Goal: Check status

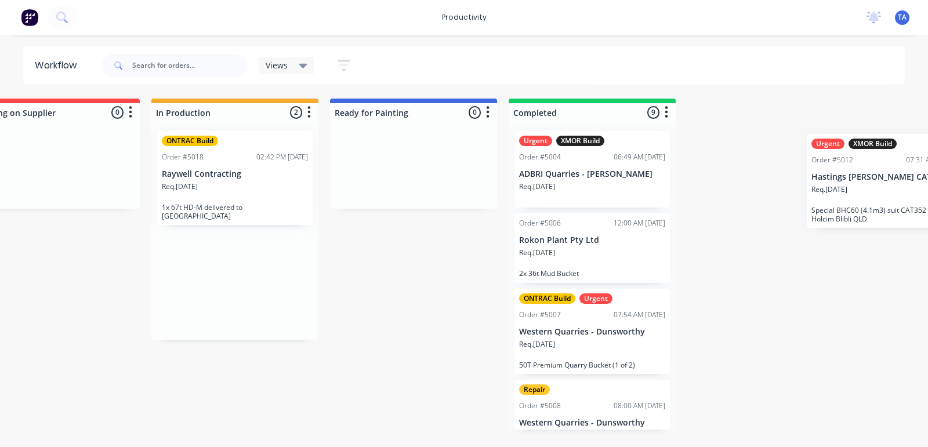
scroll to position [0, 501]
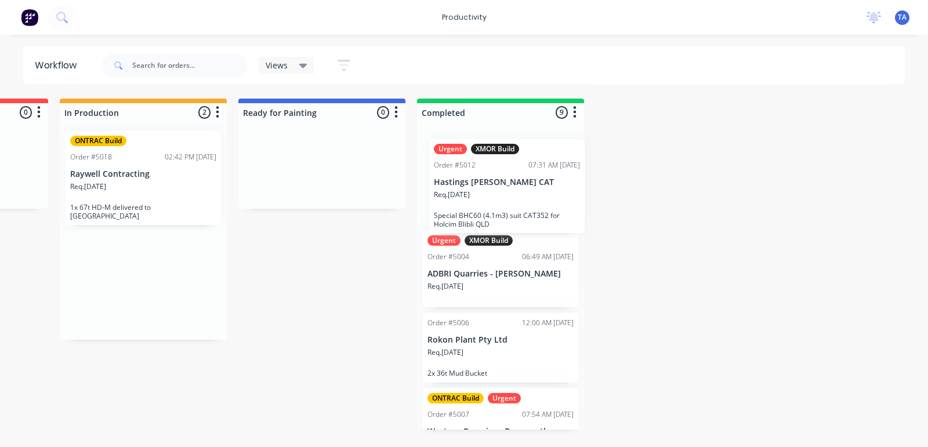
drag, startPoint x: 431, startPoint y: 178, endPoint x: 503, endPoint y: 181, distance: 72.0
click at [503, 181] on div "On Hold 1 Sort By Created date Required date Order number Customer name Most re…" at bounding box center [205, 264] width 1430 height 331
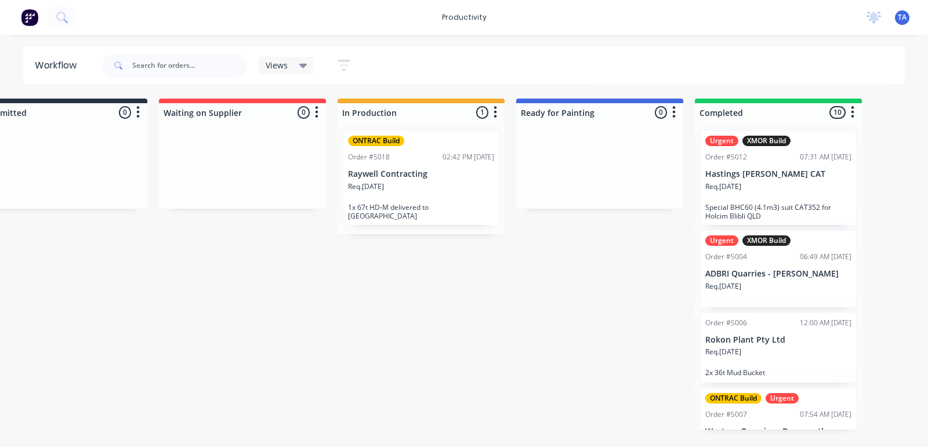
scroll to position [0, 229]
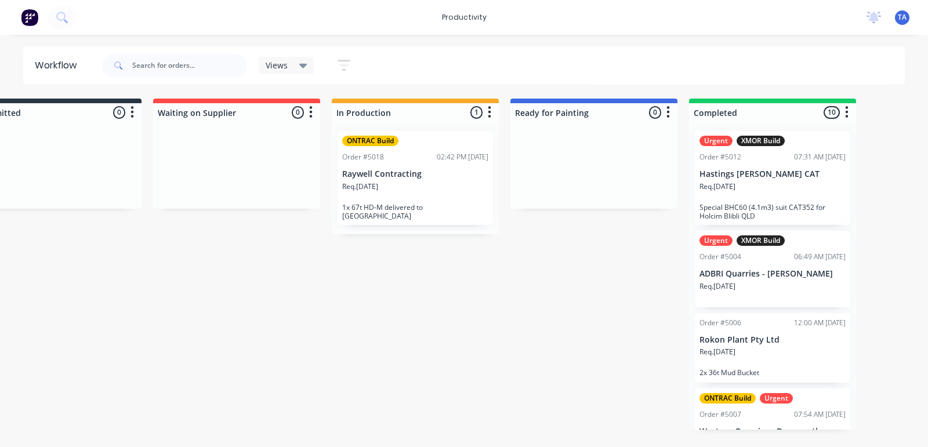
click at [396, 178] on p "Raywell Contracting" at bounding box center [415, 174] width 146 height 10
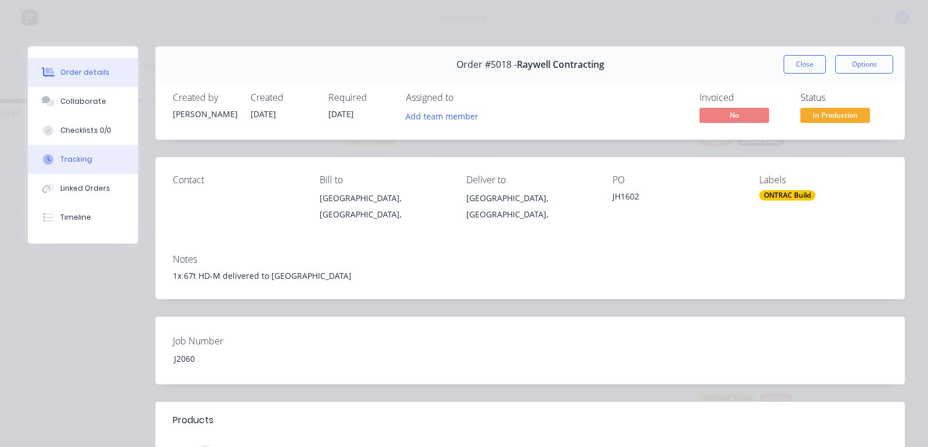
click at [82, 163] on div "Tracking" at bounding box center [76, 159] width 32 height 10
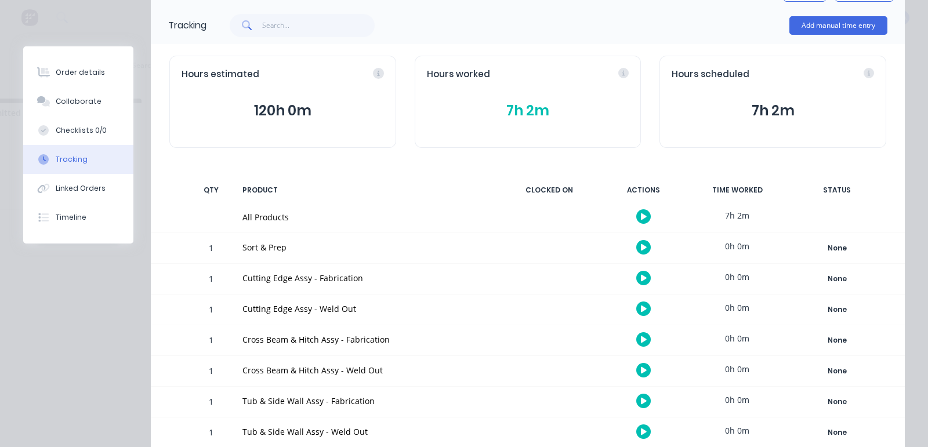
scroll to position [0, 0]
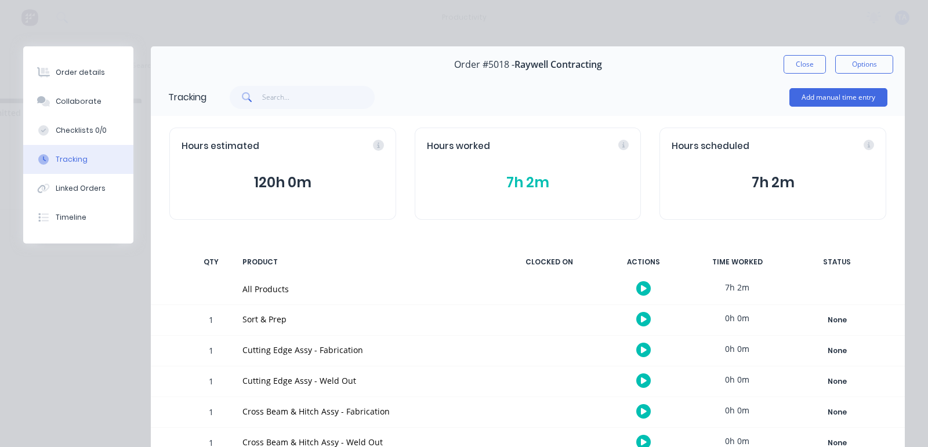
click at [727, 285] on div "7h 2m" at bounding box center [737, 287] width 87 height 26
click at [618, 145] on div "Hours worked" at bounding box center [528, 146] width 202 height 13
click at [554, 146] on icon at bounding box center [559, 145] width 10 height 10
click at [554, 144] on icon at bounding box center [559, 145] width 10 height 10
click at [67, 216] on div "Timeline" at bounding box center [71, 217] width 31 height 10
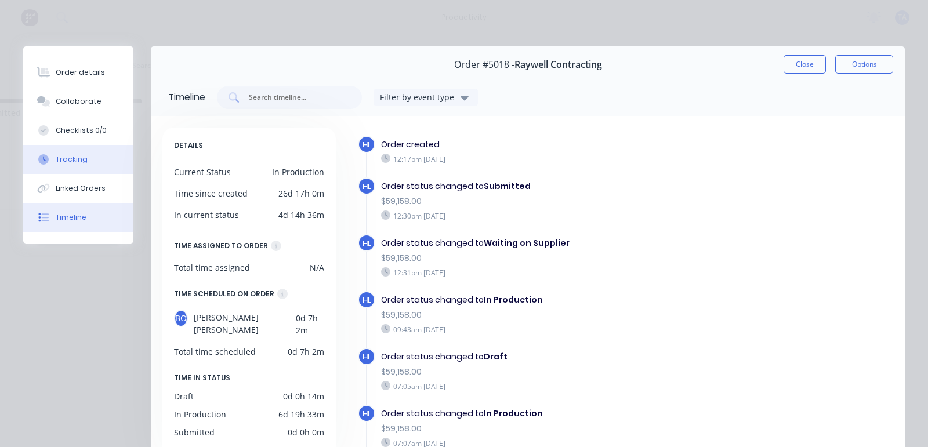
click at [71, 158] on div "Tracking" at bounding box center [72, 159] width 32 height 10
